Goal: Information Seeking & Learning: Learn about a topic

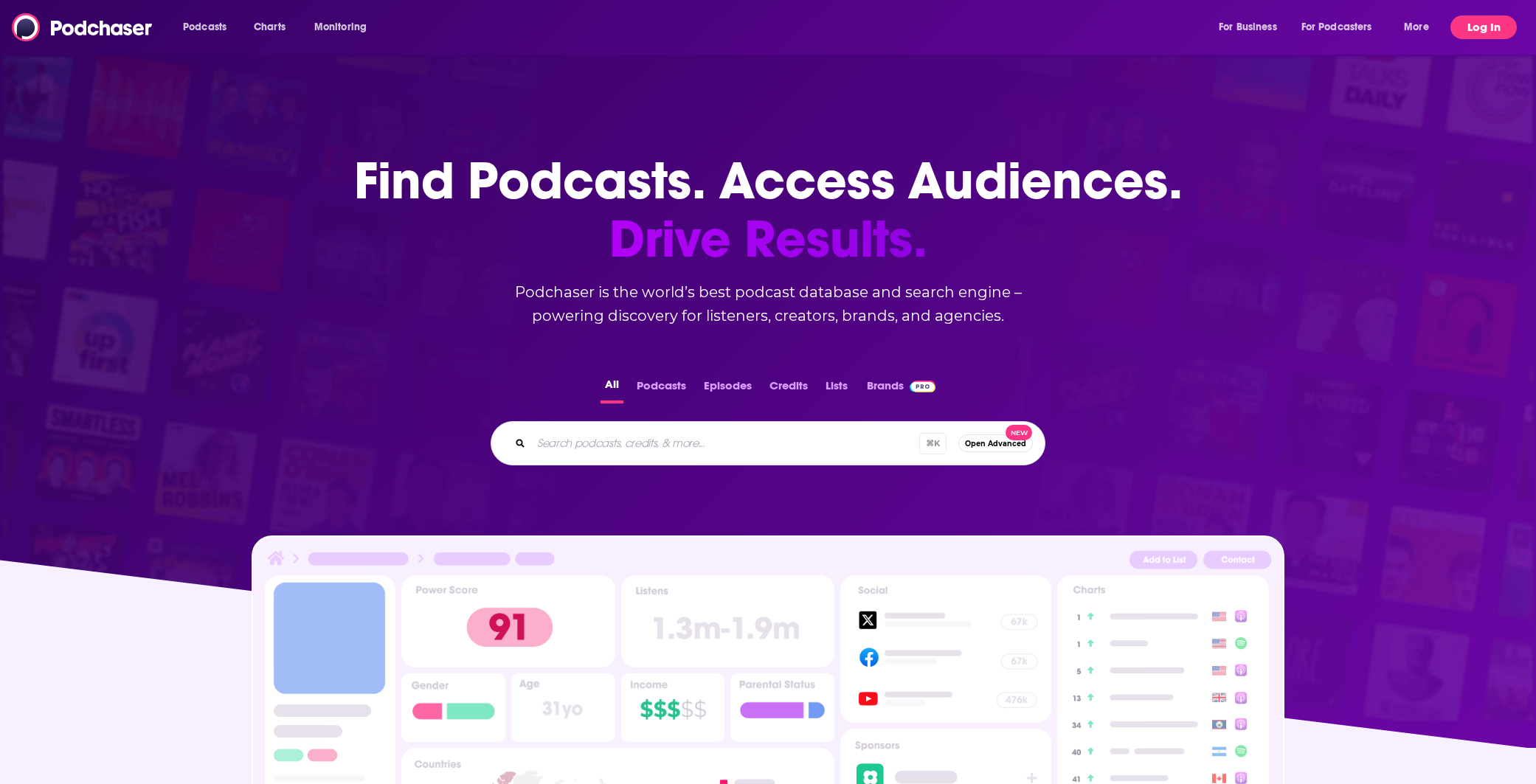
scroll to position [5, 0]
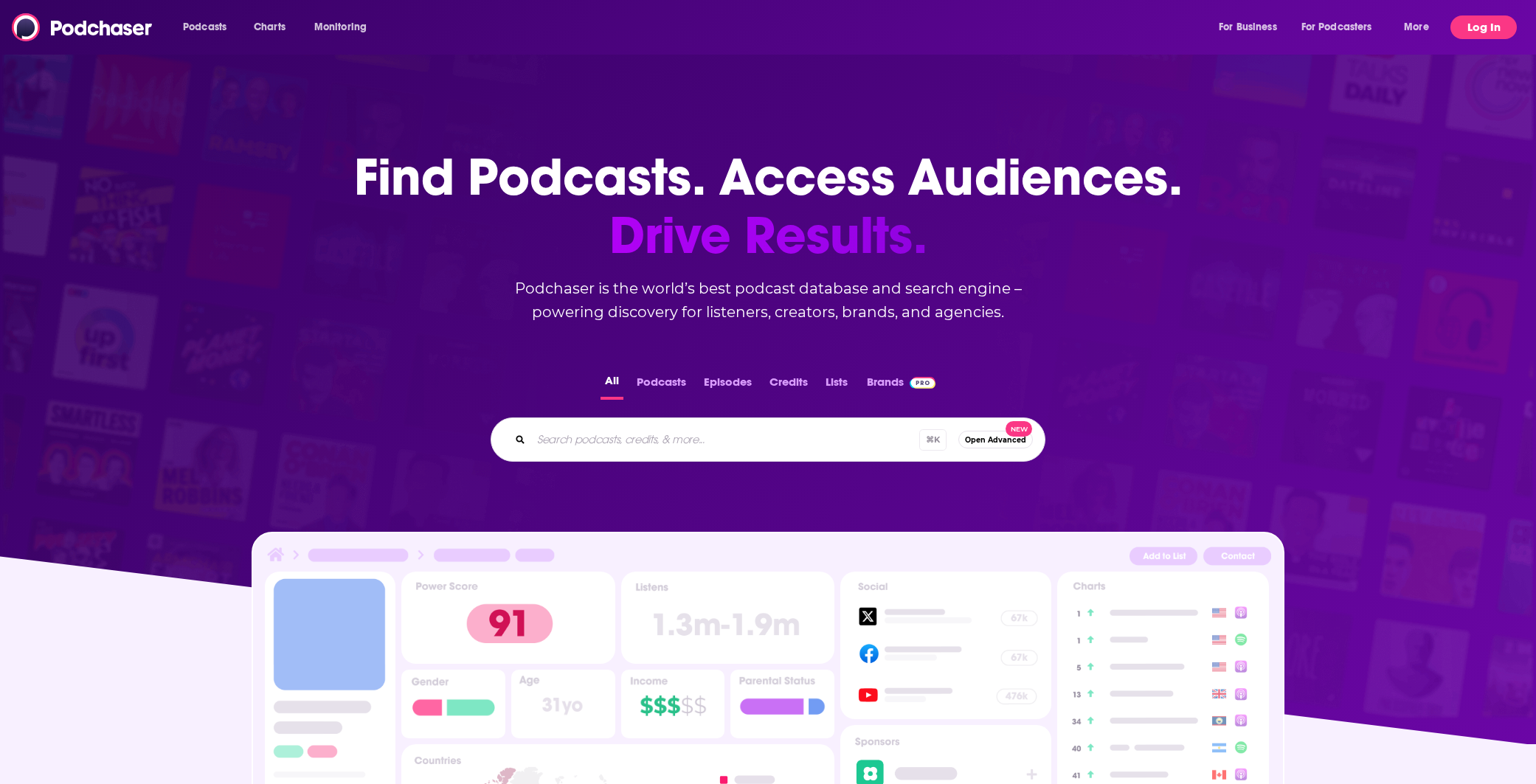
click at [1485, 26] on button "Log In" at bounding box center [1483, 27] width 66 height 23
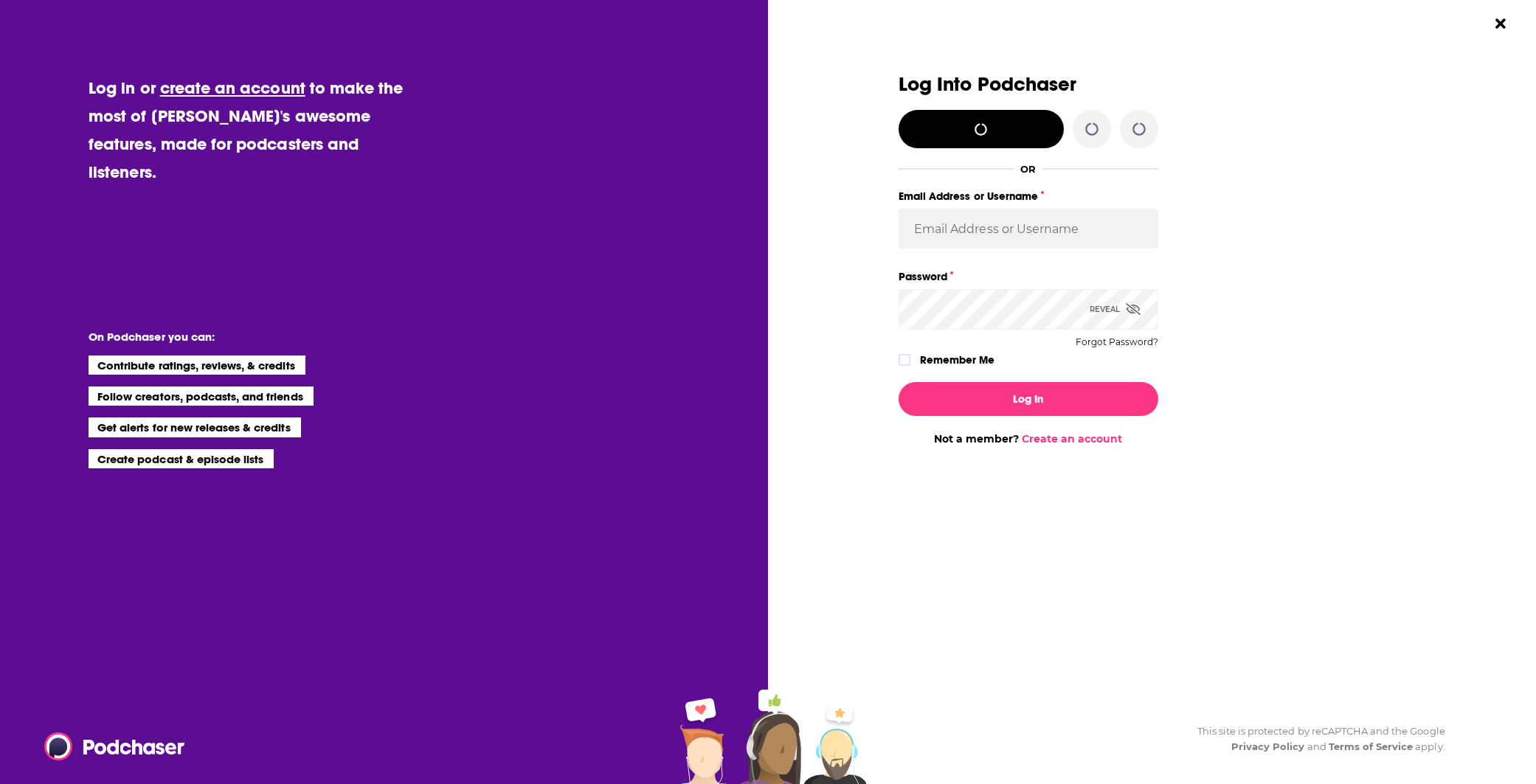
scroll to position [0, 0]
type input "[EMAIL_ADDRESS][DOMAIN_NAME]"
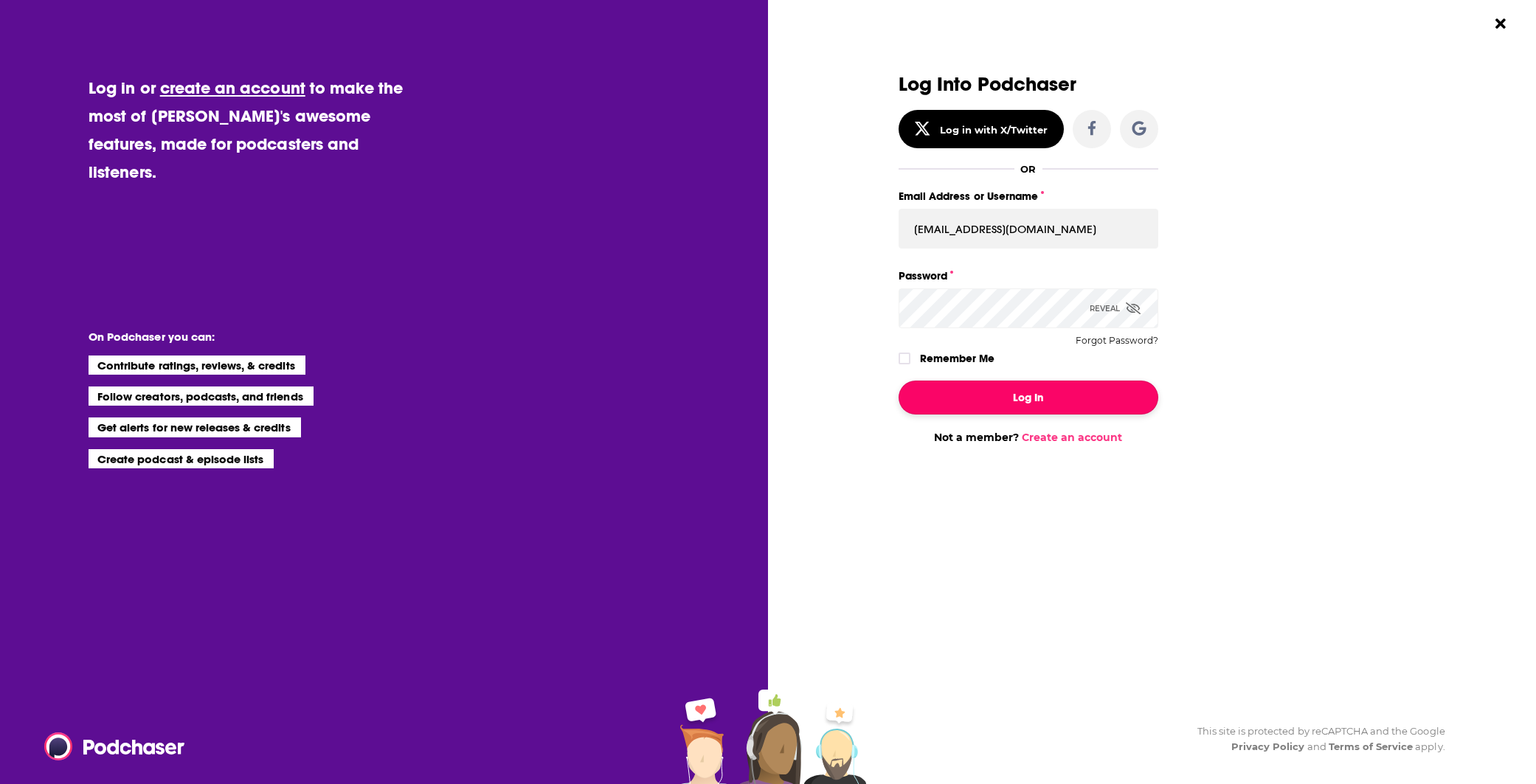
click at [1004, 392] on button "Log In" at bounding box center [1029, 398] width 260 height 34
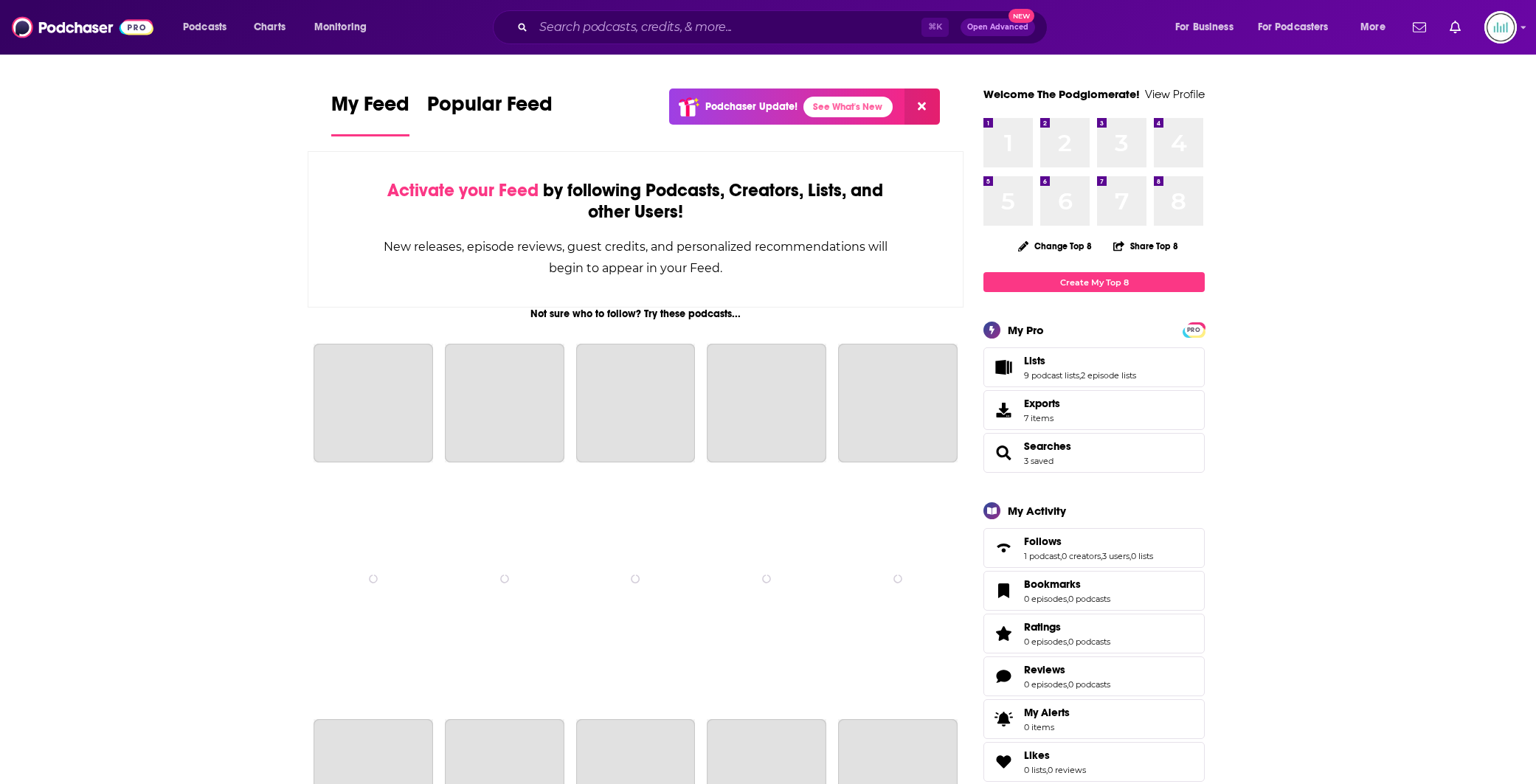
scroll to position [5, 0]
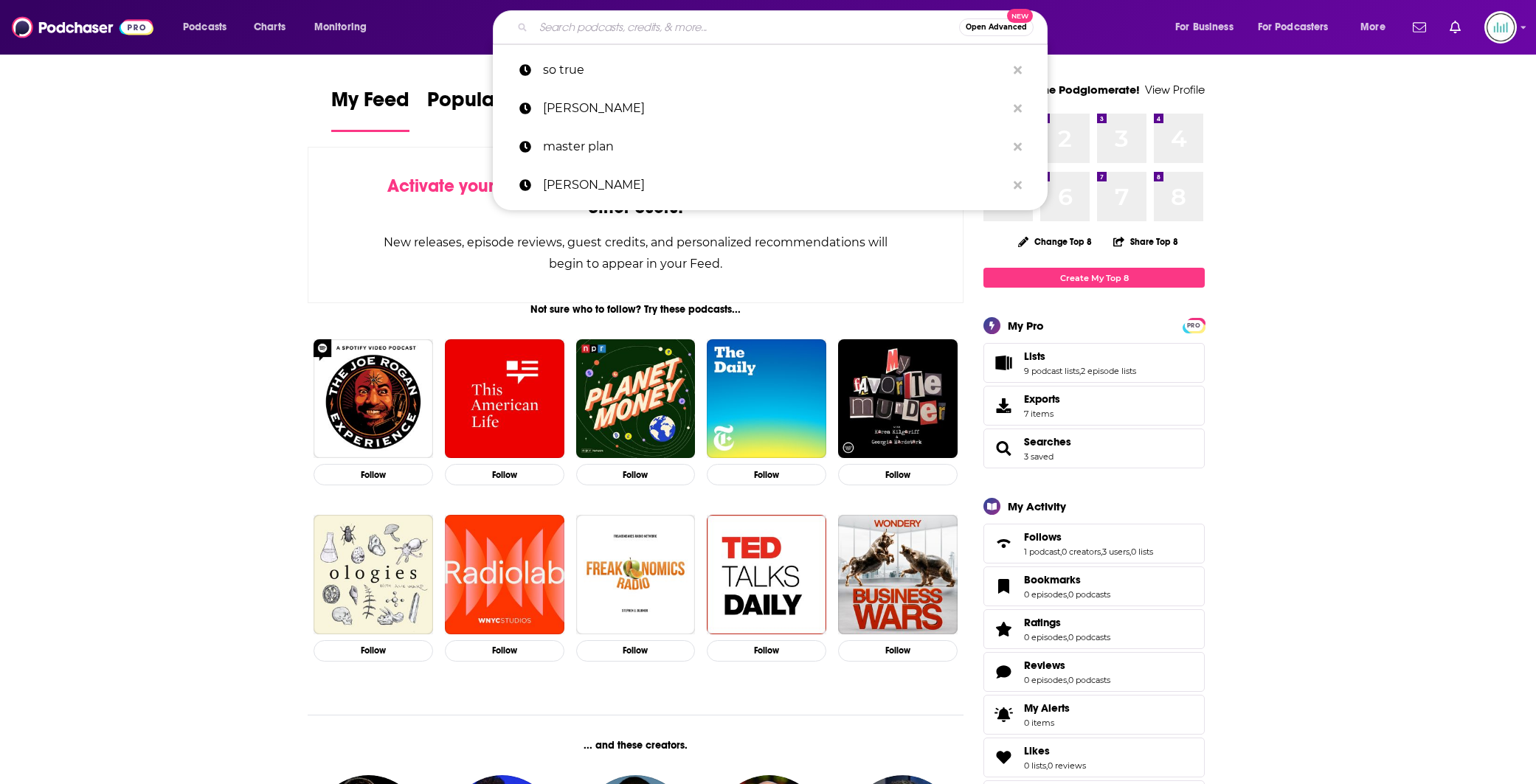
click at [543, 26] on input "Search podcasts, credits, & more..." at bounding box center [746, 27] width 426 height 23
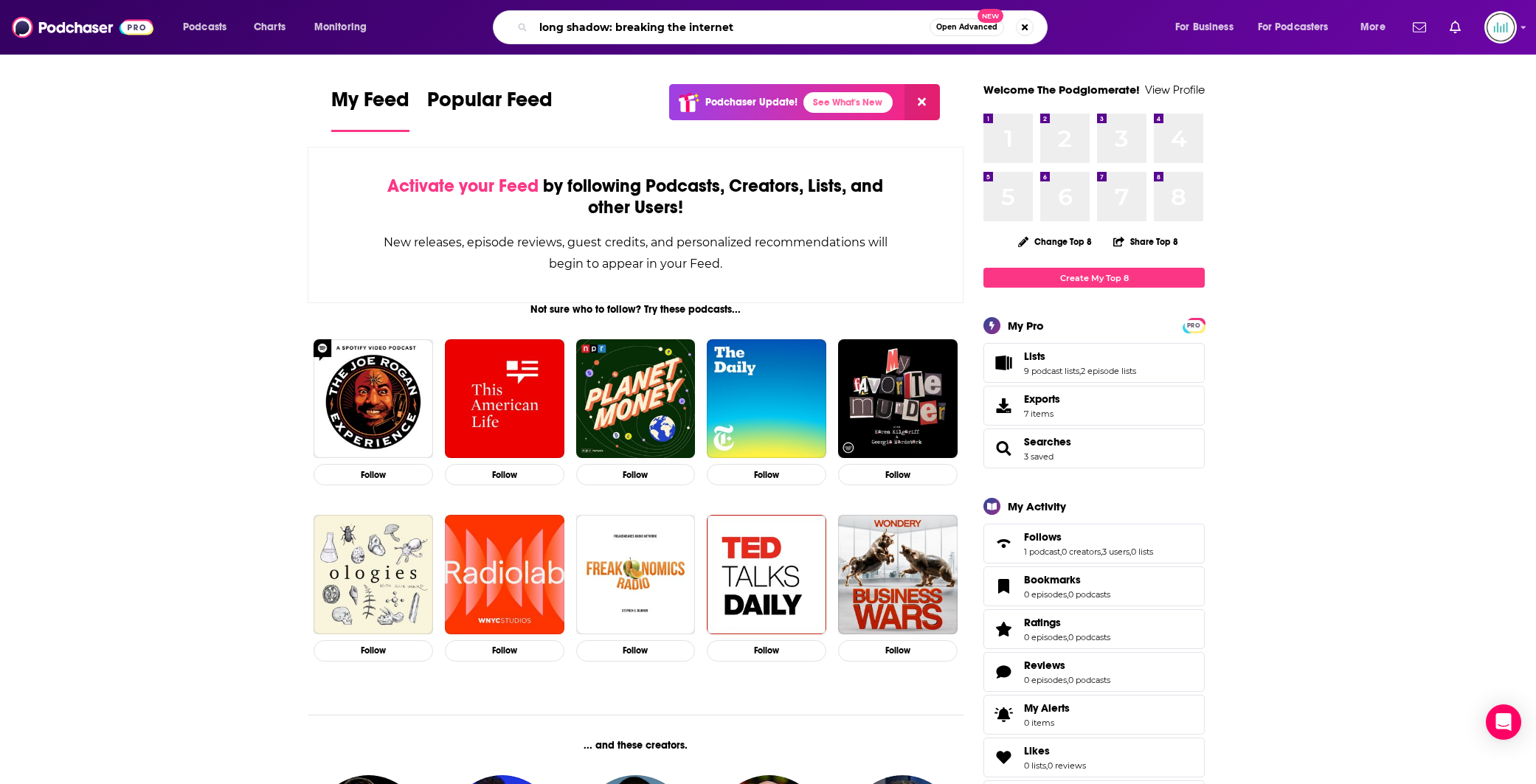
type input "long shadow: breaking the internet"
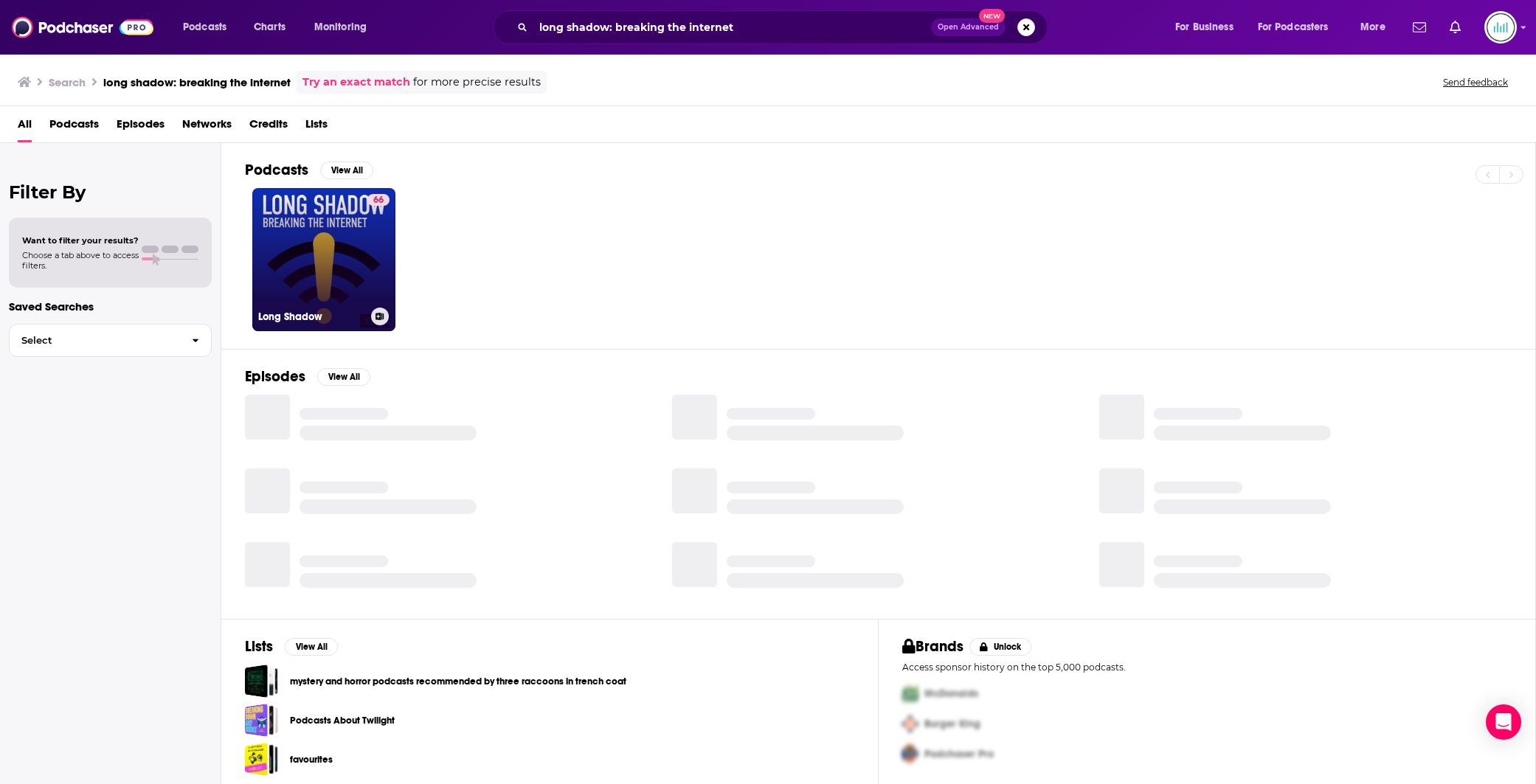
click at [317, 260] on link "66 Long Shadow" at bounding box center [324, 260] width 143 height 143
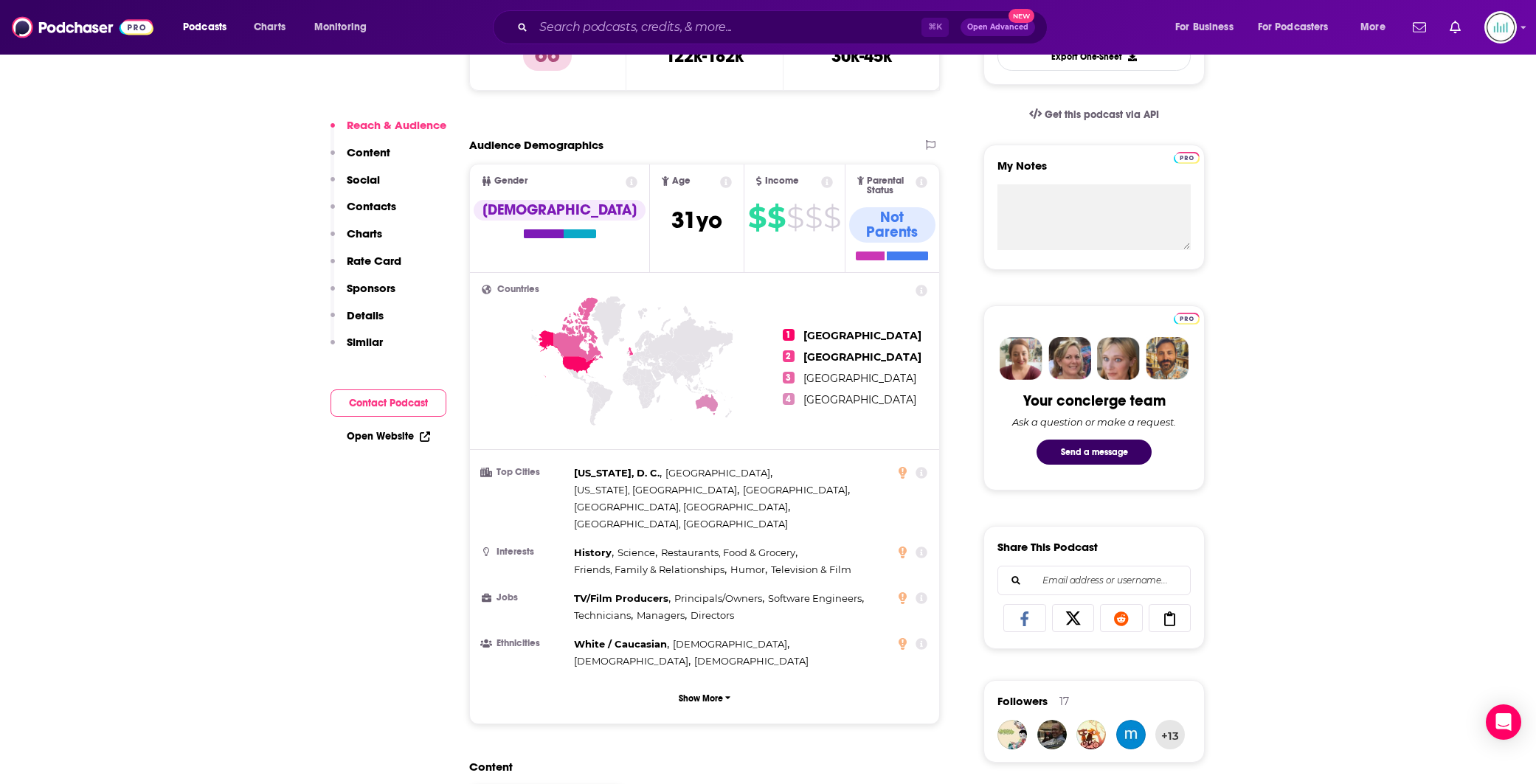
scroll to position [452, 0]
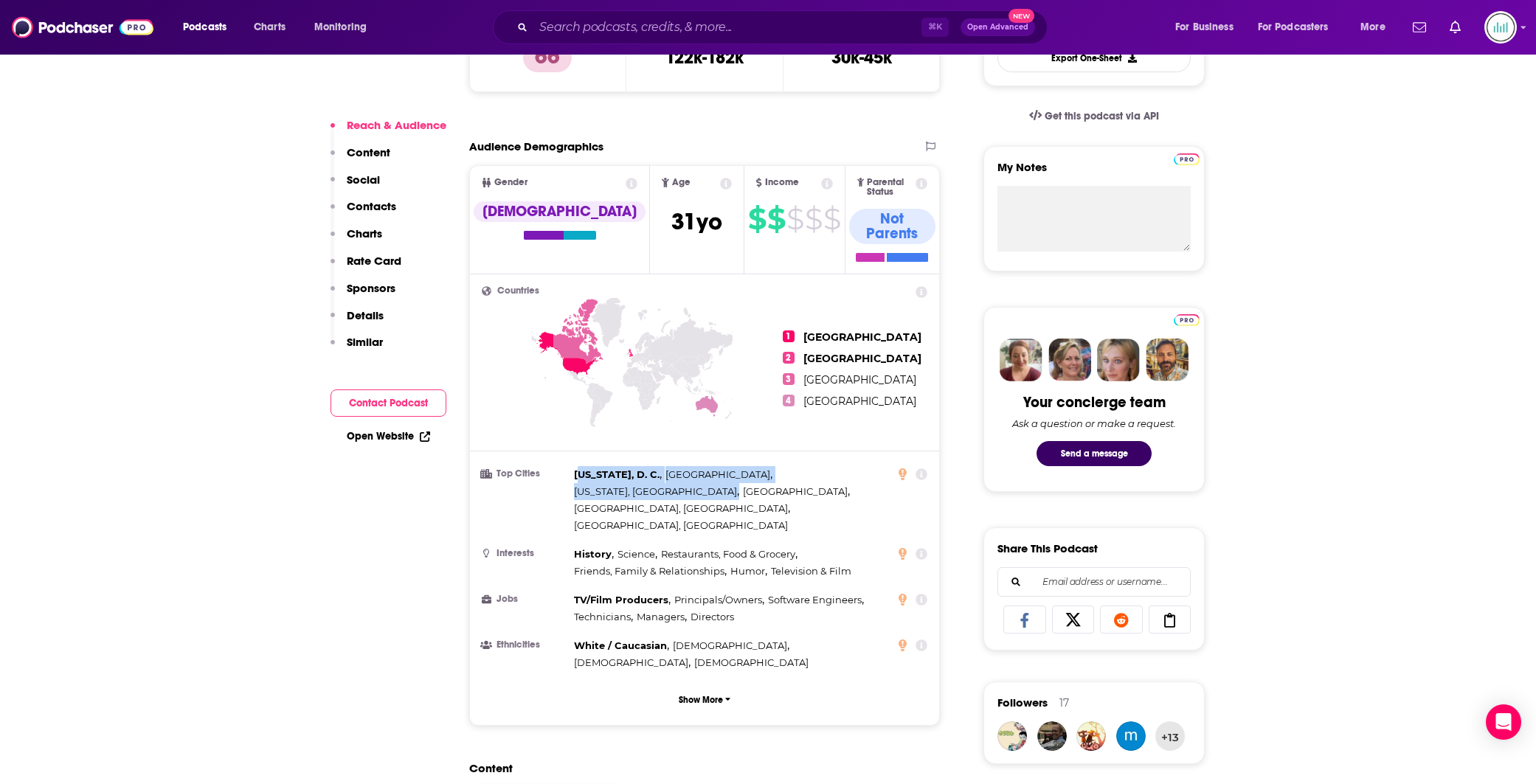
drag, startPoint x: 742, startPoint y: 473, endPoint x: 583, endPoint y: 461, distance: 159.5
click at [583, 466] on div "[US_STATE], D. C. , [GEOGRAPHIC_DATA] , [US_STATE], [GEOGRAPHIC_DATA] , [GEOGRA…" at bounding box center [731, 500] width 315 height 68
drag, startPoint x: 575, startPoint y: 457, endPoint x: 735, endPoint y: 477, distance: 161.2
click at [735, 477] on div "[US_STATE], D. C. , [GEOGRAPHIC_DATA] , [US_STATE], [GEOGRAPHIC_DATA] , [GEOGRA…" at bounding box center [731, 500] width 315 height 68
copy div "[US_STATE], D. C. , [GEOGRAPHIC_DATA] , [US_STATE], [GEOGRAPHIC_DATA] , [GEOGRA…"
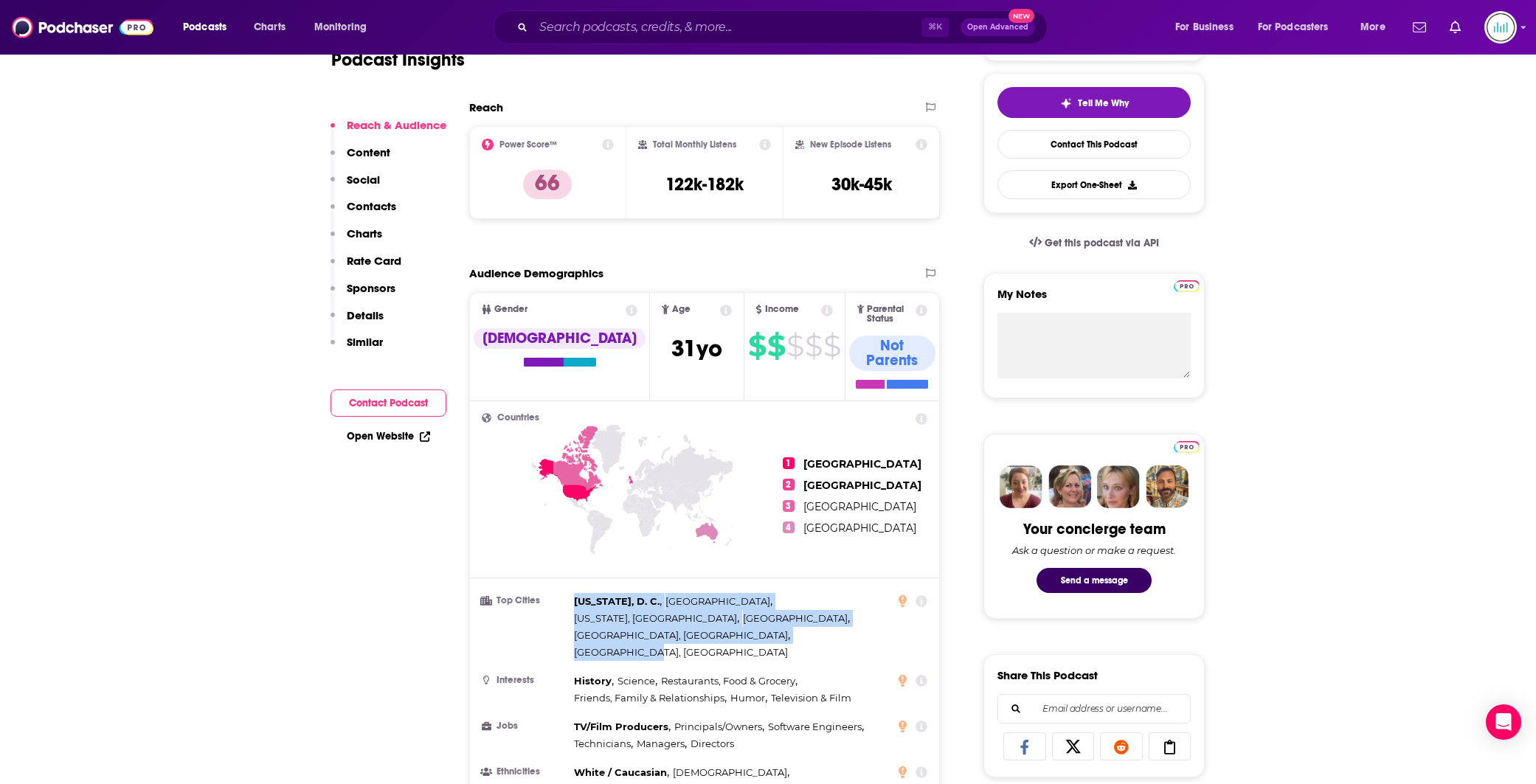
scroll to position [320, 0]
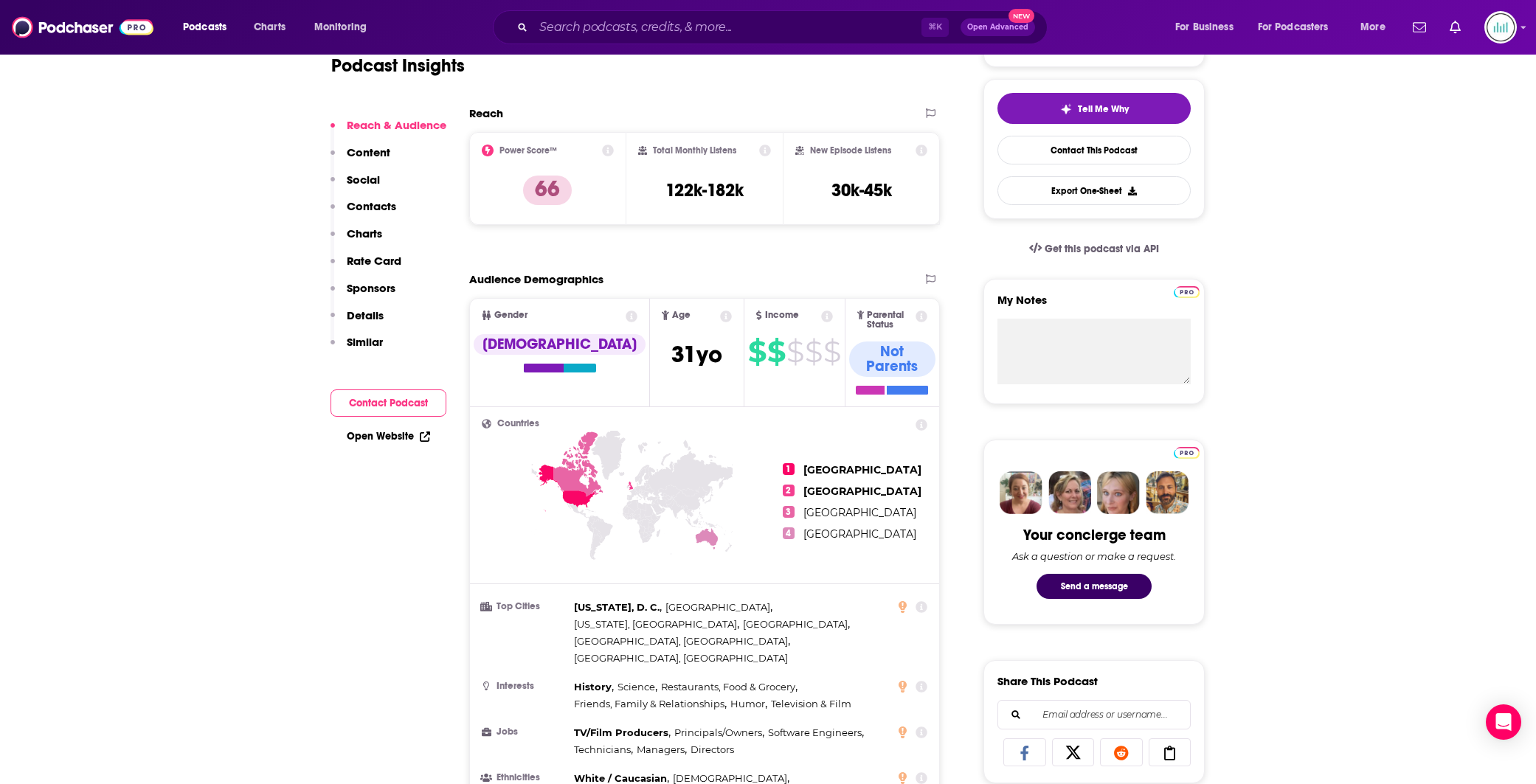
click at [720, 318] on icon at bounding box center [726, 316] width 12 height 12
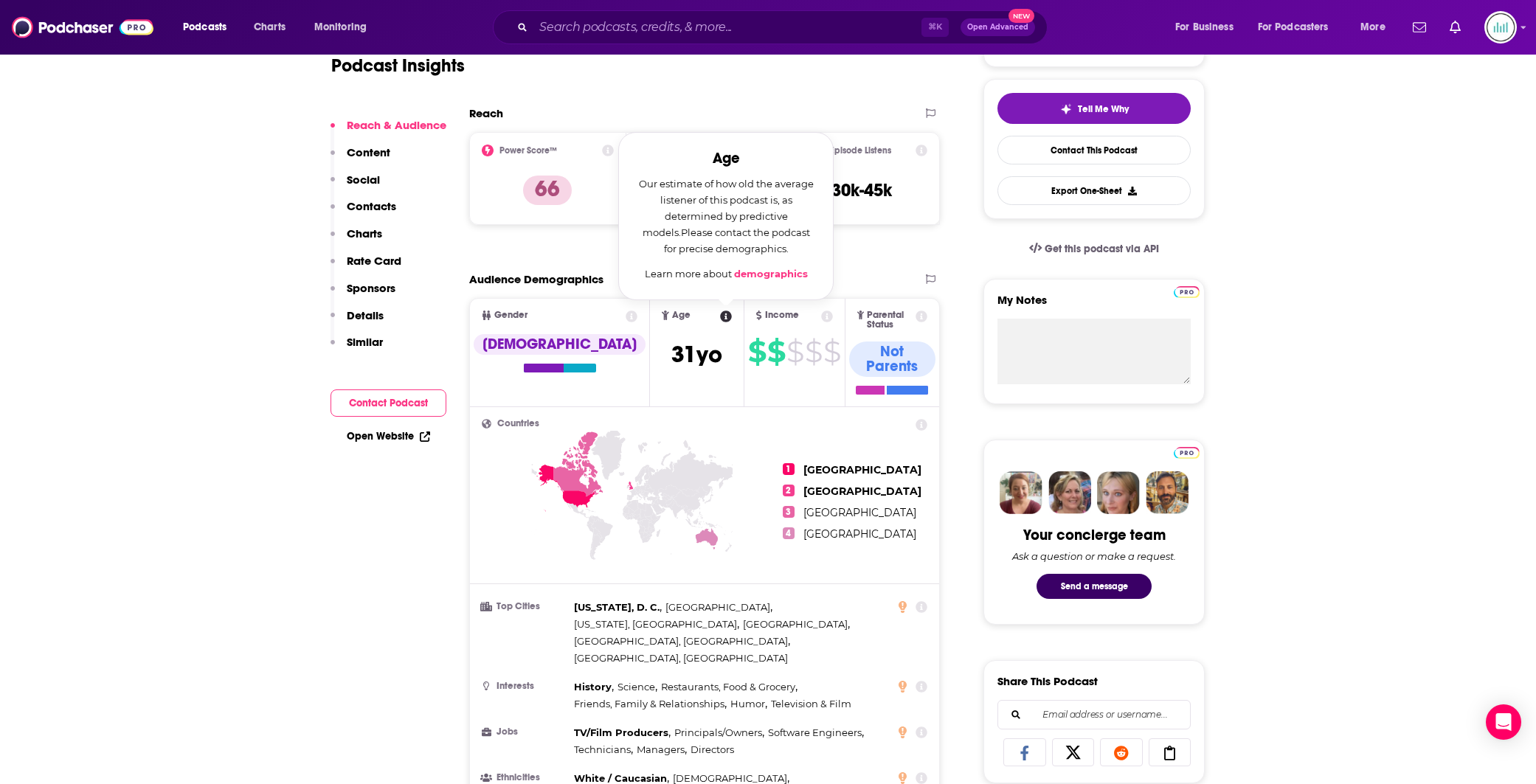
click at [816, 279] on div "Audience Demographics" at bounding box center [689, 279] width 440 height 14
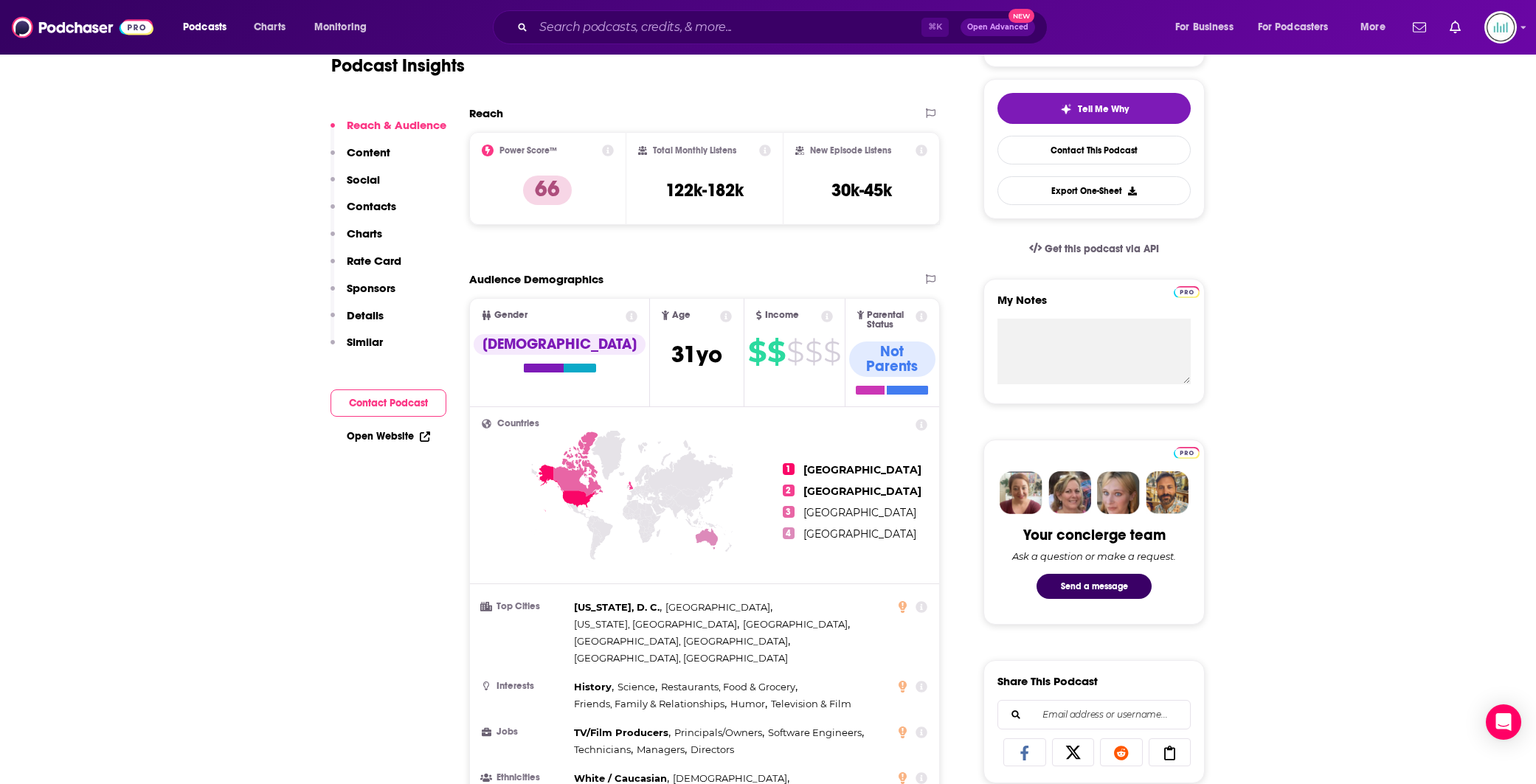
click at [821, 314] on icon at bounding box center [827, 316] width 12 height 12
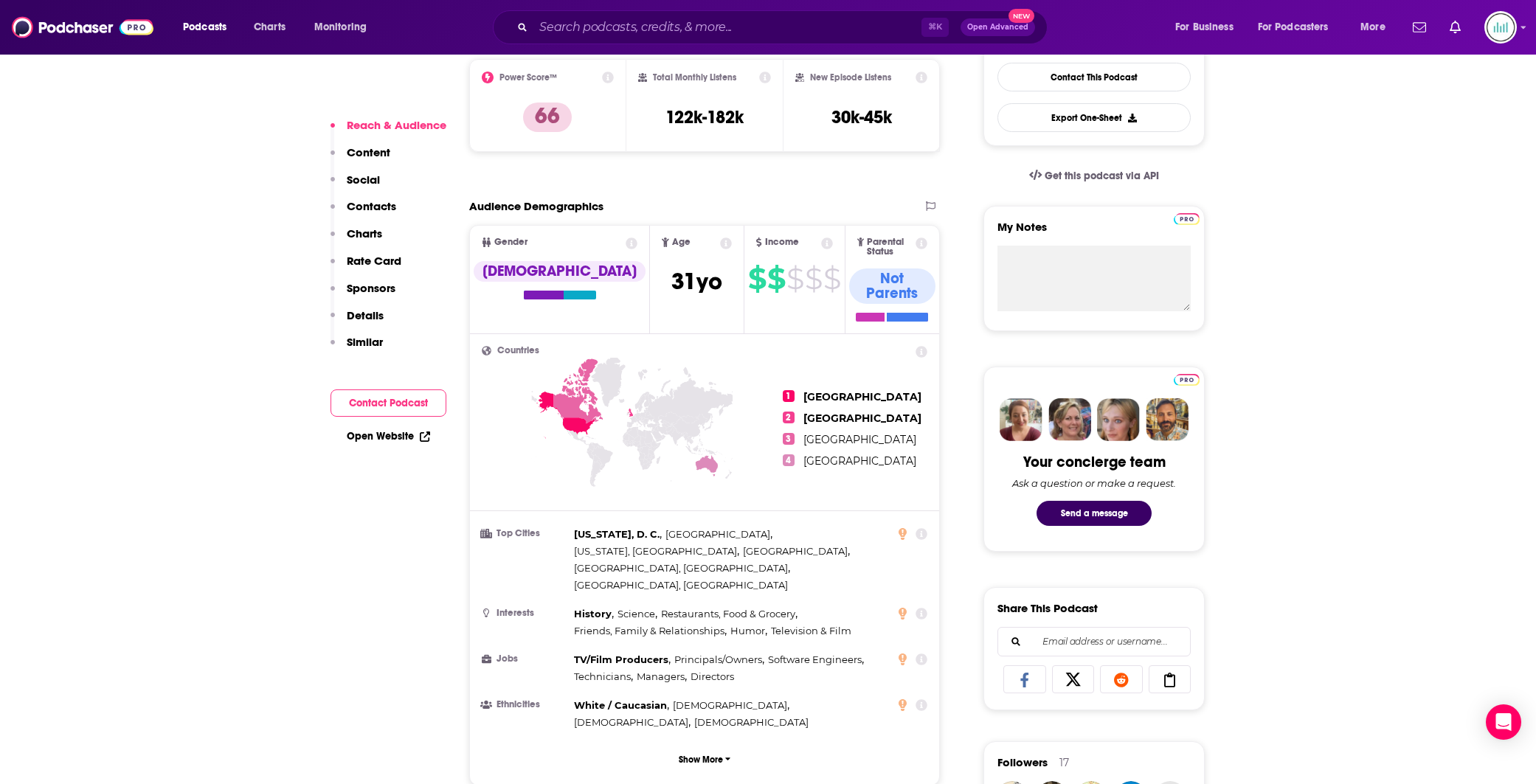
scroll to position [394, 0]
click at [715, 753] on p "Show More" at bounding box center [702, 758] width 45 height 10
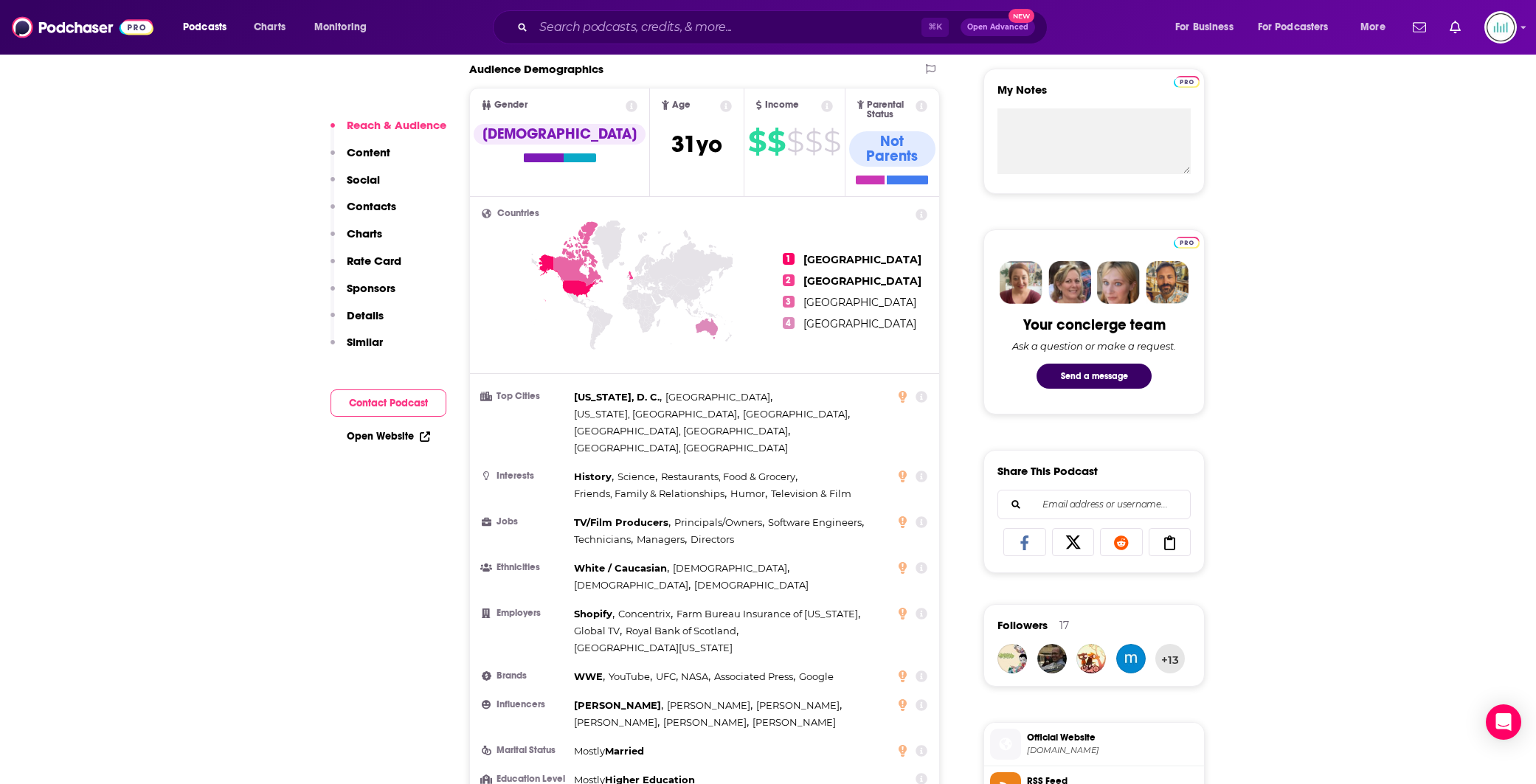
scroll to position [539, 0]
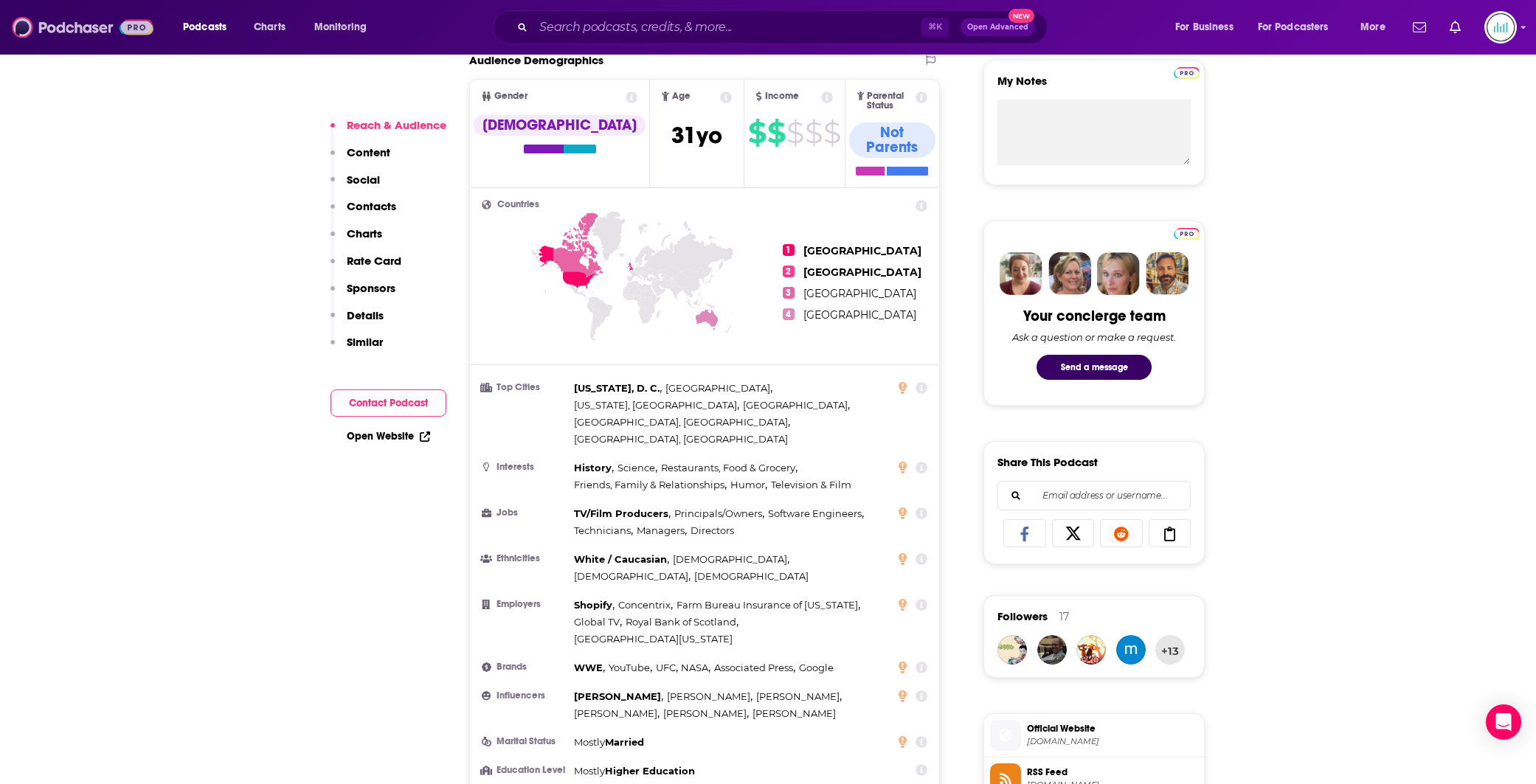
click at [77, 22] on img at bounding box center [83, 27] width 141 height 28
